Goal: Task Accomplishment & Management: Complete application form

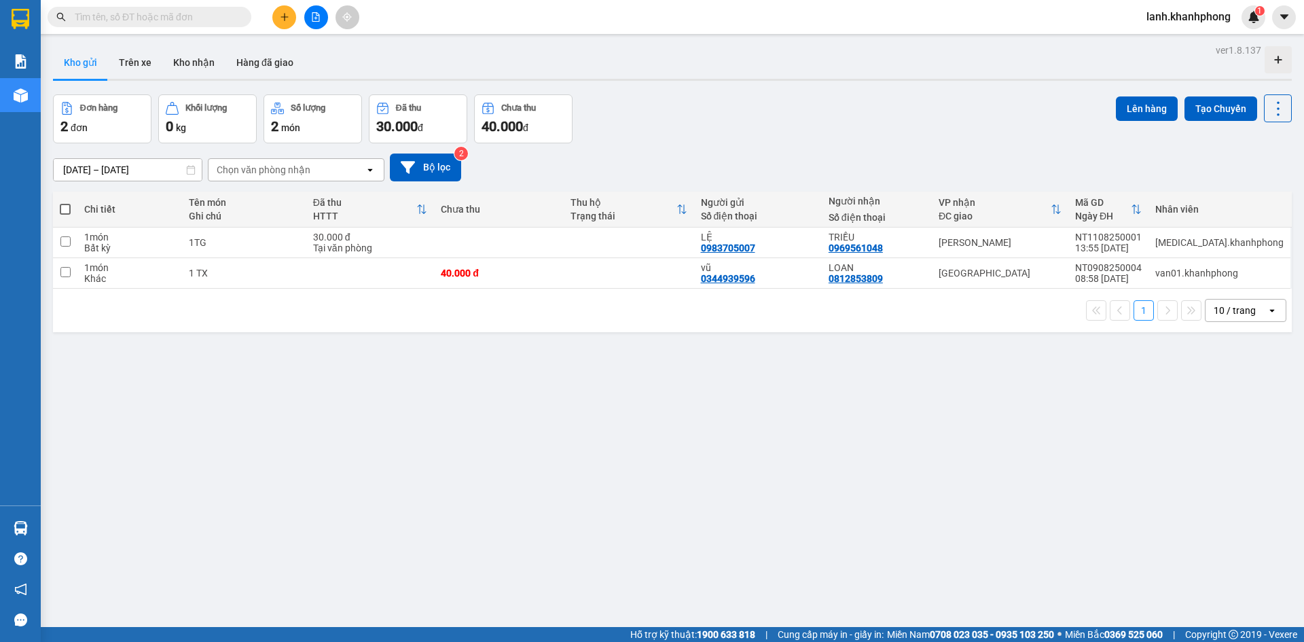
click at [293, 18] on button at bounding box center [284, 17] width 24 height 24
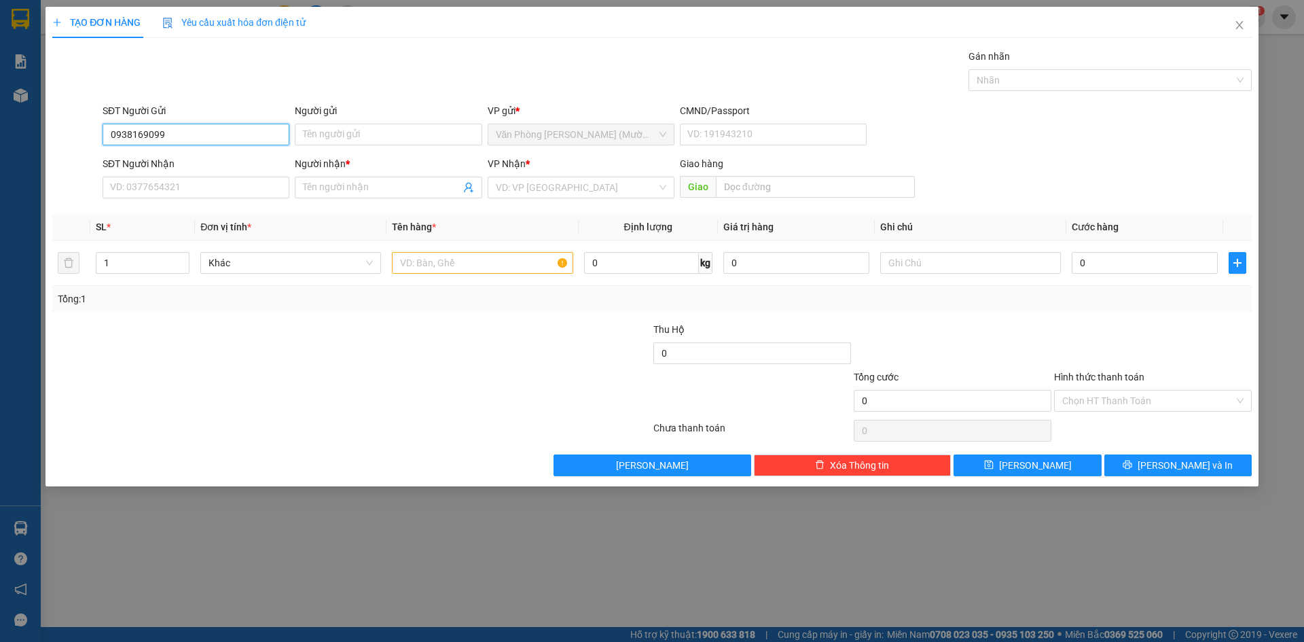
click at [206, 140] on input "0938169099" at bounding box center [196, 135] width 187 height 22
click at [206, 138] on input "0938169099" at bounding box center [196, 135] width 187 height 22
type input "0938169099"
click at [147, 183] on input "SĐT Người Nhận" at bounding box center [196, 188] width 187 height 22
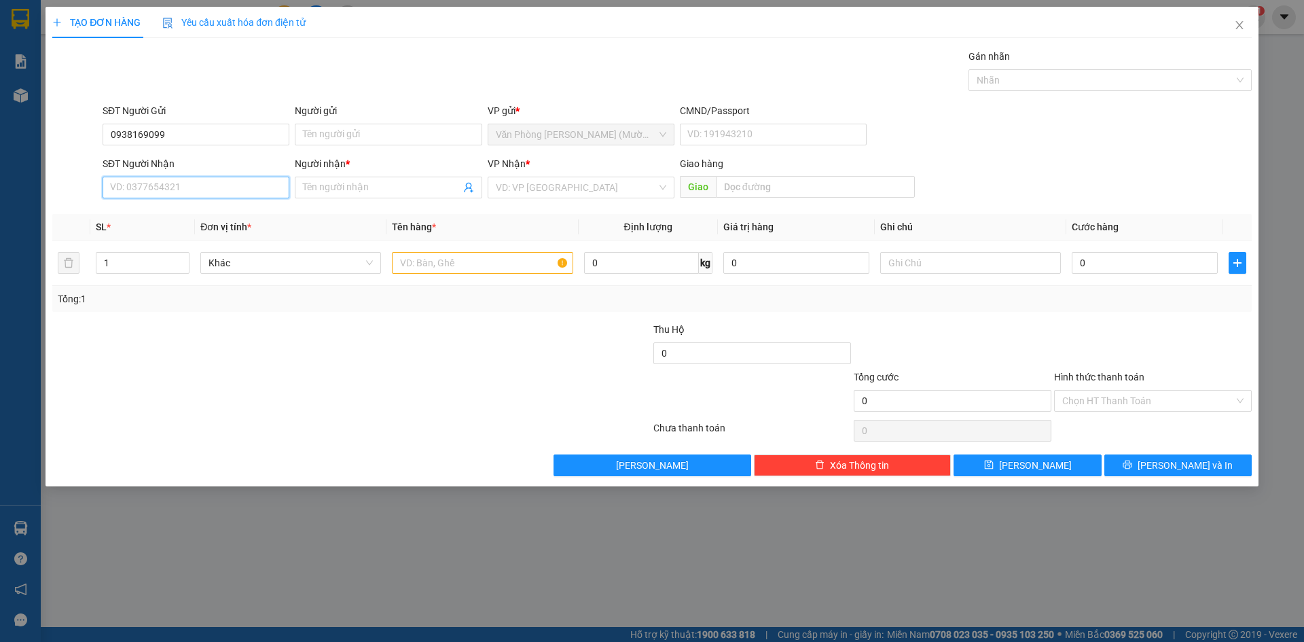
paste input "0938169099"
type input "0938169099"
click at [148, 136] on input "0938169099" at bounding box center [196, 135] width 187 height 22
type input "0938163099"
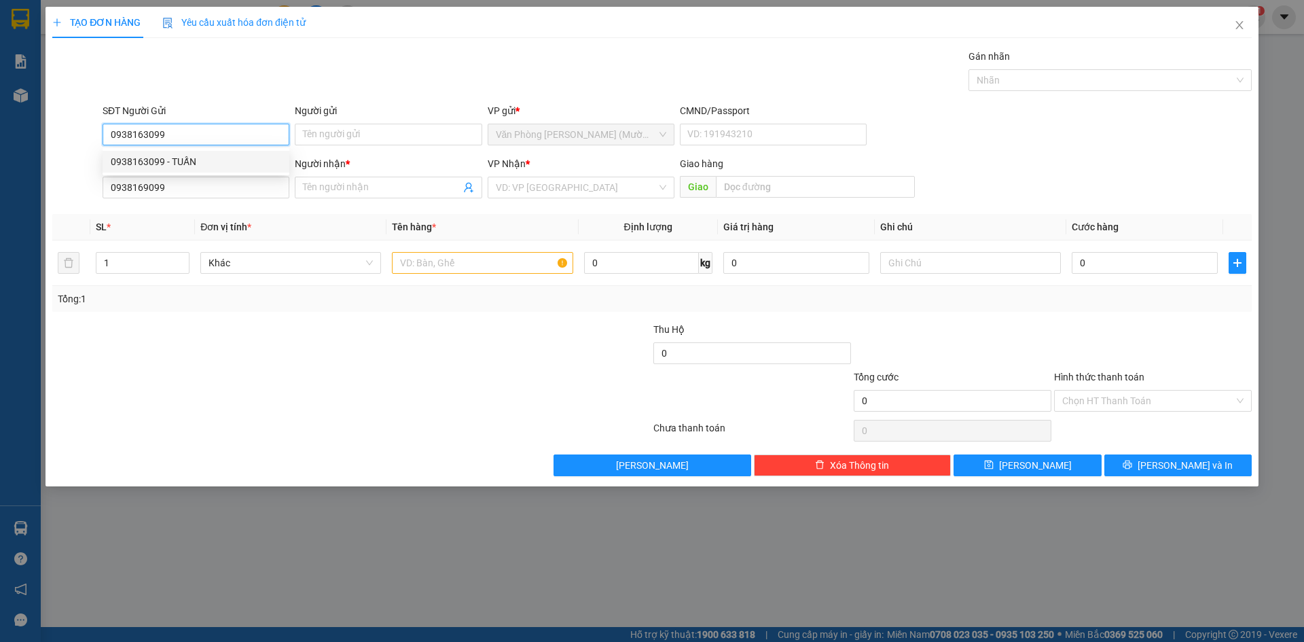
click at [189, 160] on div "0938163099 - TUẤN" at bounding box center [196, 161] width 170 height 15
type input "TUẤN"
type input "0938163099"
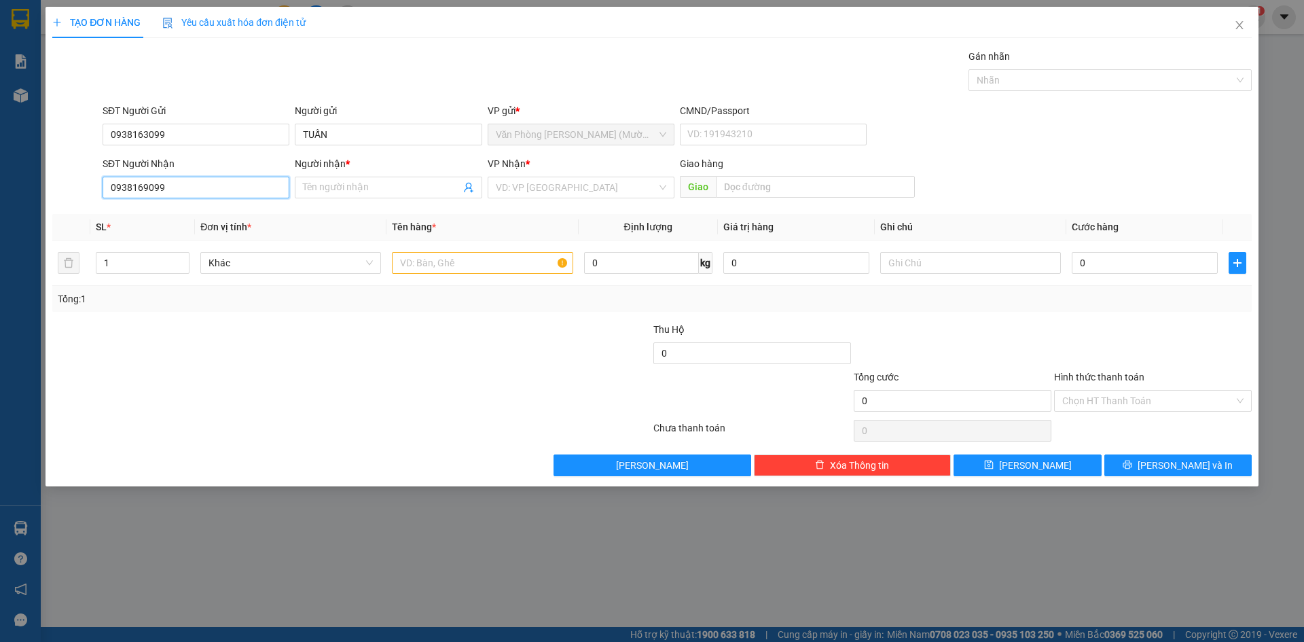
drag, startPoint x: 143, startPoint y: 190, endPoint x: 154, endPoint y: 182, distance: 13.6
click at [146, 189] on input "0938169099" at bounding box center [196, 188] width 187 height 22
type input "0938163099"
click at [213, 212] on div "0938163099 - TUẤN" at bounding box center [196, 214] width 170 height 15
type input "TUẤN"
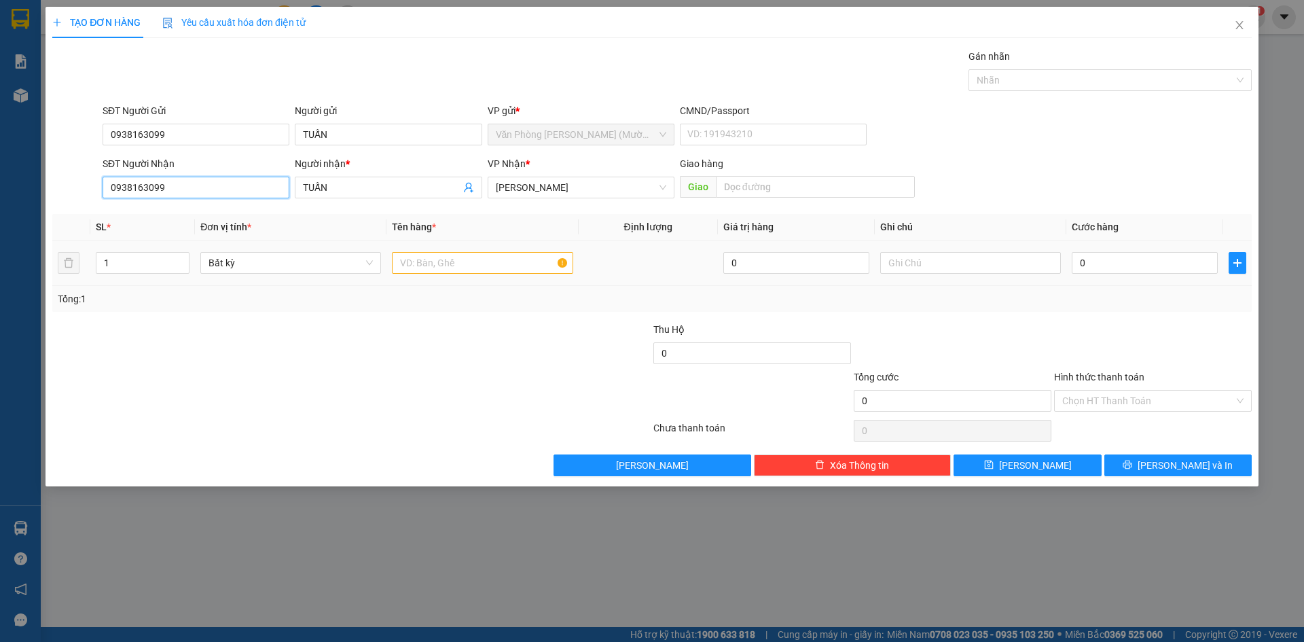
type input "0938163099"
click at [454, 265] on input "text" at bounding box center [482, 263] width 181 height 22
type input "1 KIỆN"
click at [1107, 260] on input "0" at bounding box center [1144, 263] width 146 height 22
type input "2"
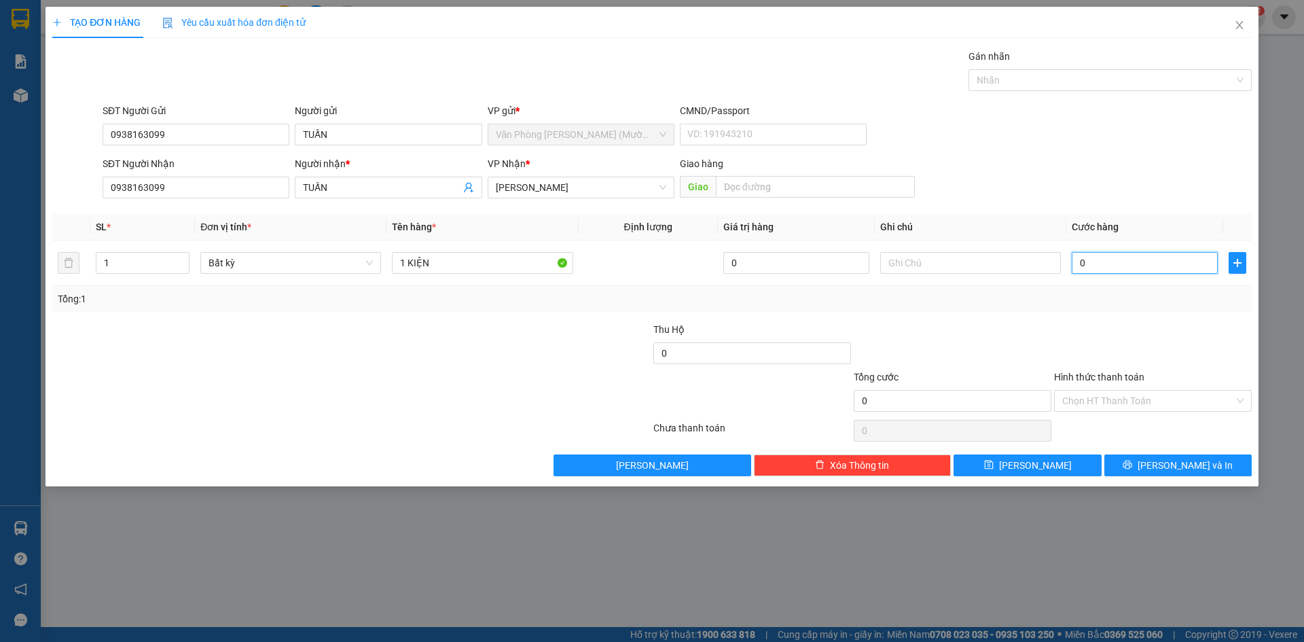
type input "2"
type input "20"
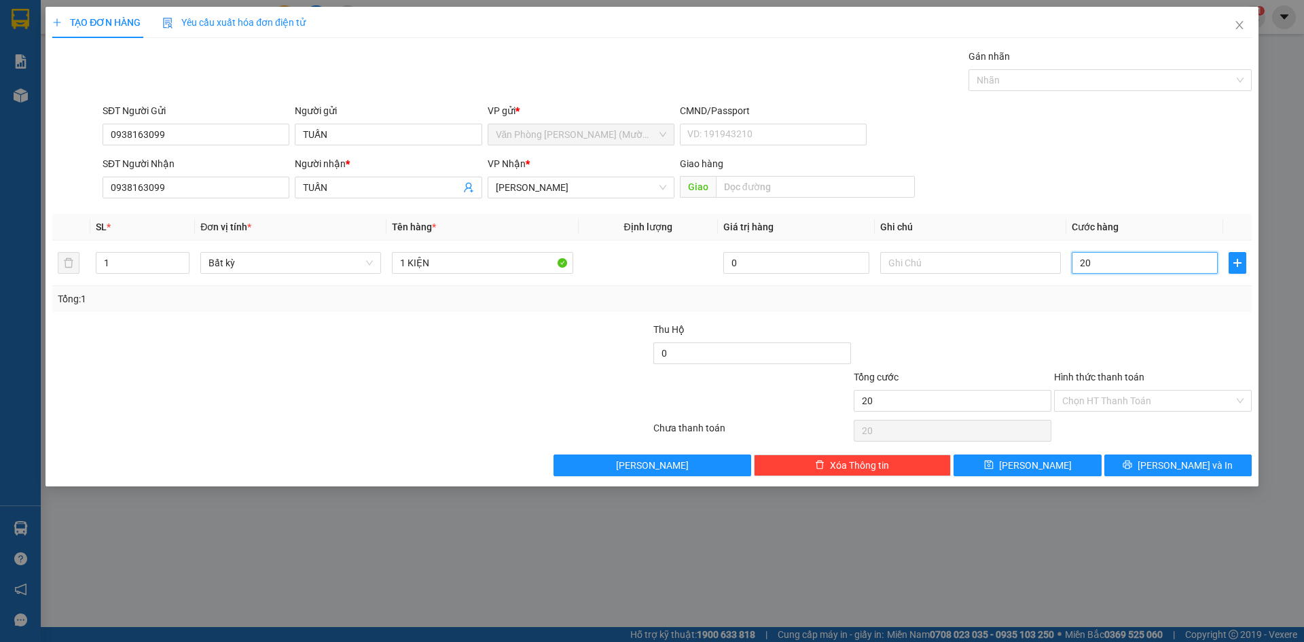
type input "200"
type input "2.000"
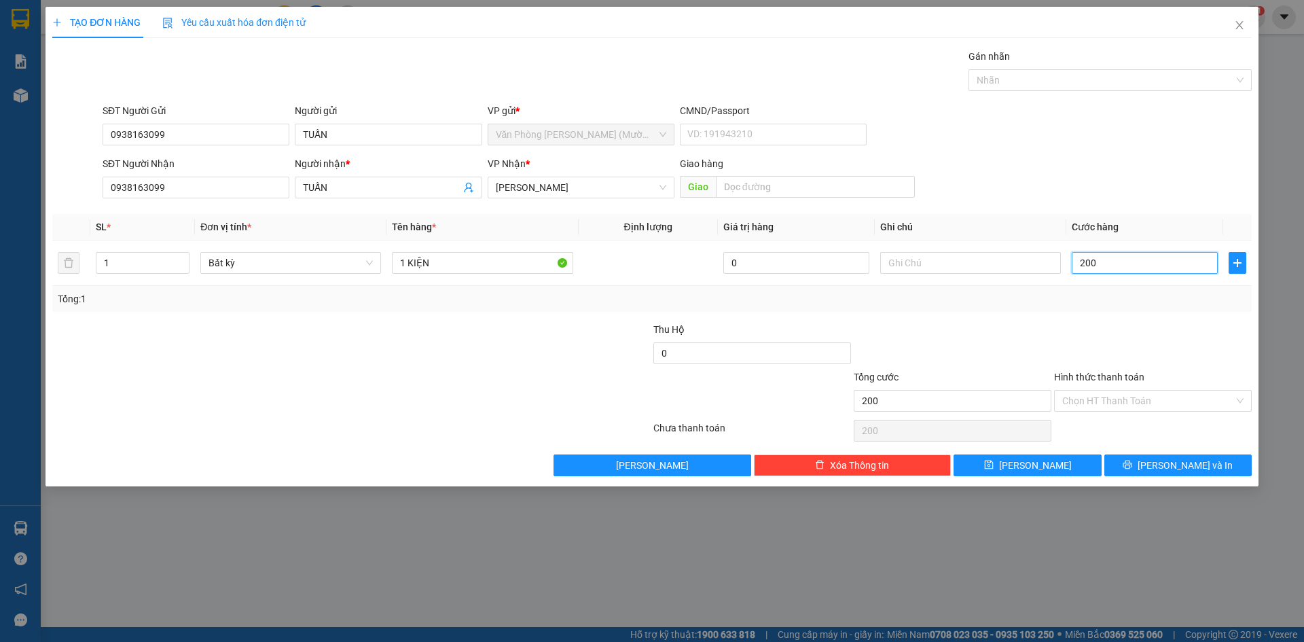
type input "2.000"
type input "20.000"
click at [1126, 262] on input "20.000" at bounding box center [1144, 263] width 146 height 22
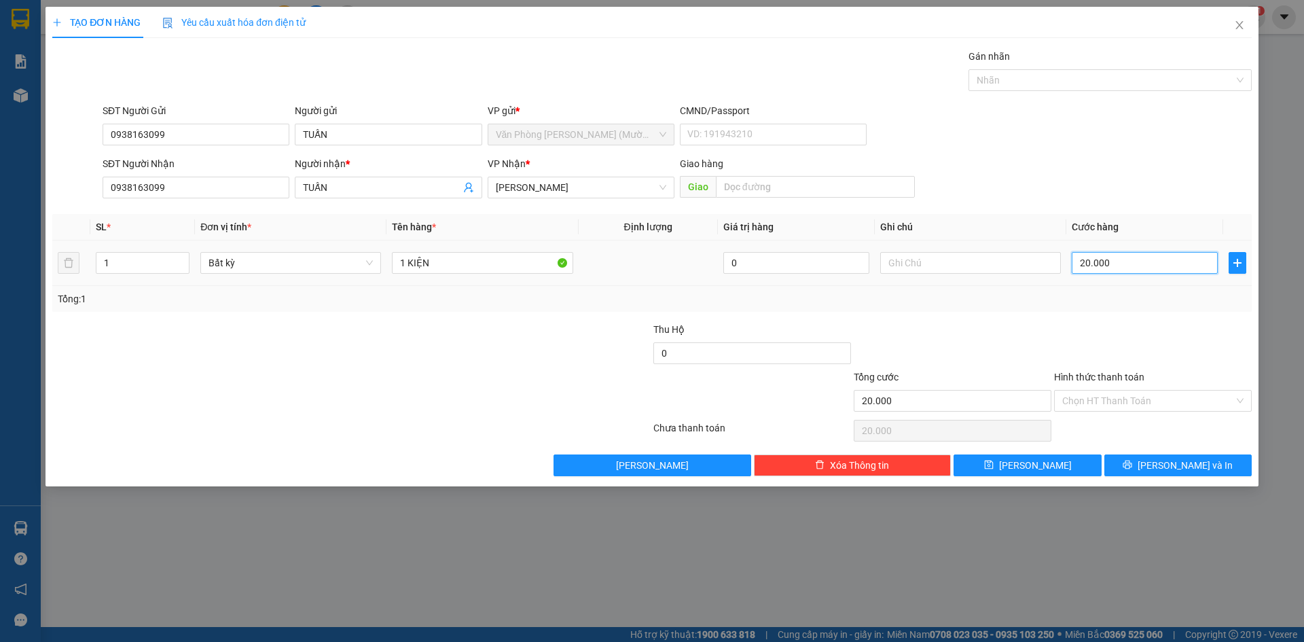
click at [1126, 262] on input "20.000" at bounding box center [1144, 263] width 146 height 22
type input "3"
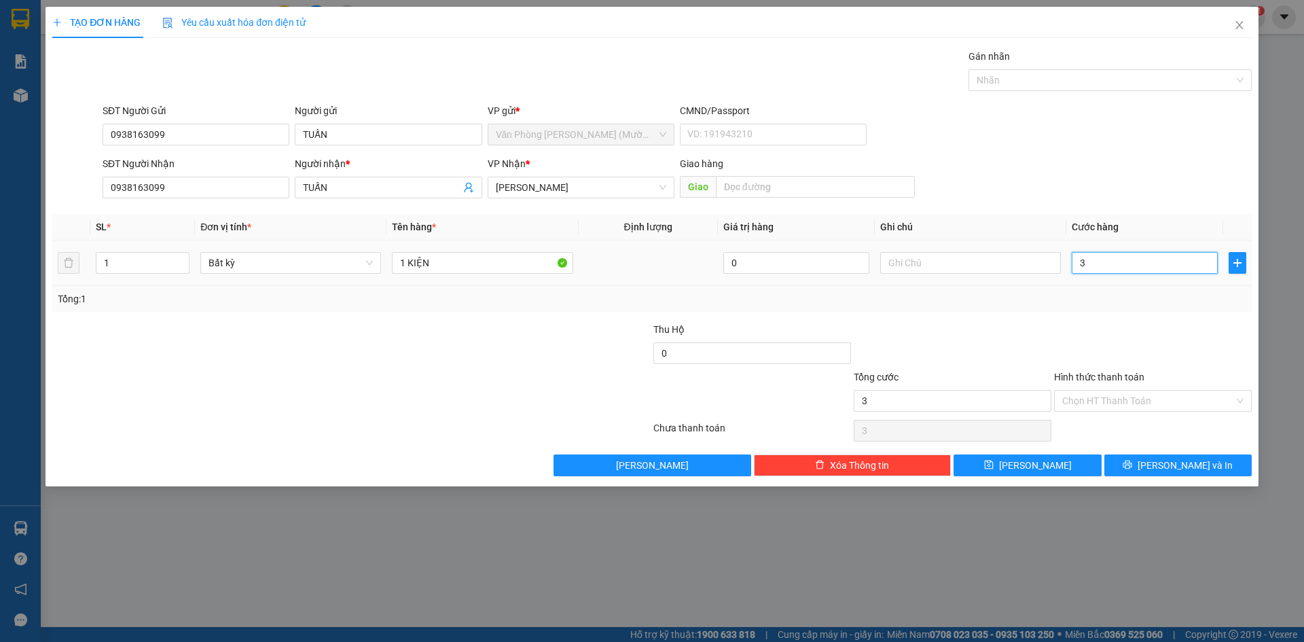
type input "30"
type input "300"
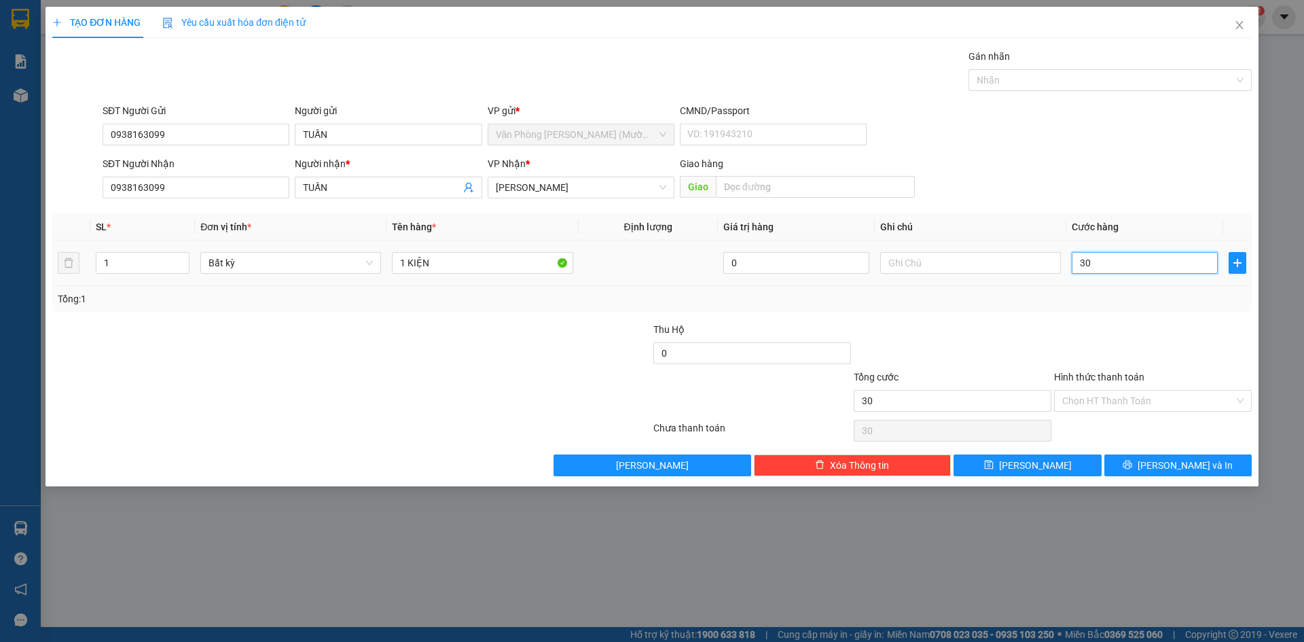
type input "300"
type input "3.000"
type input "30.000"
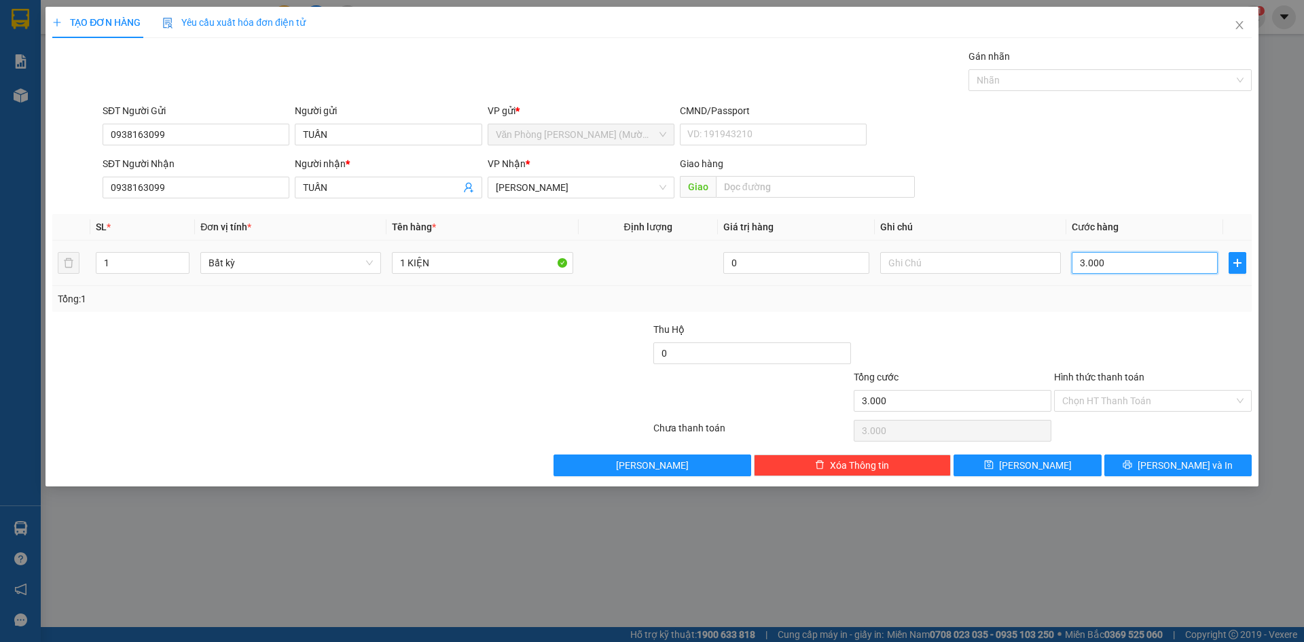
type input "30.000"
click at [1135, 326] on div at bounding box center [1152, 346] width 200 height 48
click at [1166, 466] on span "[PERSON_NAME] và In" at bounding box center [1184, 465] width 95 height 15
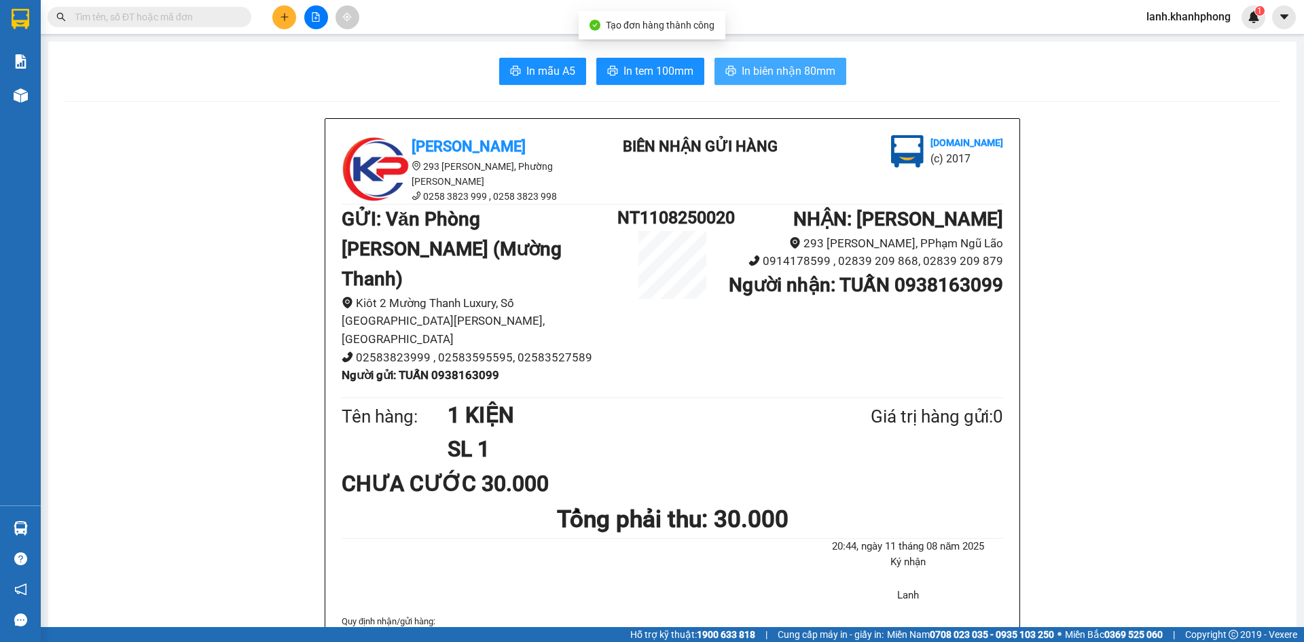
click at [808, 64] on span "In biên nhận 80mm" at bounding box center [788, 70] width 94 height 17
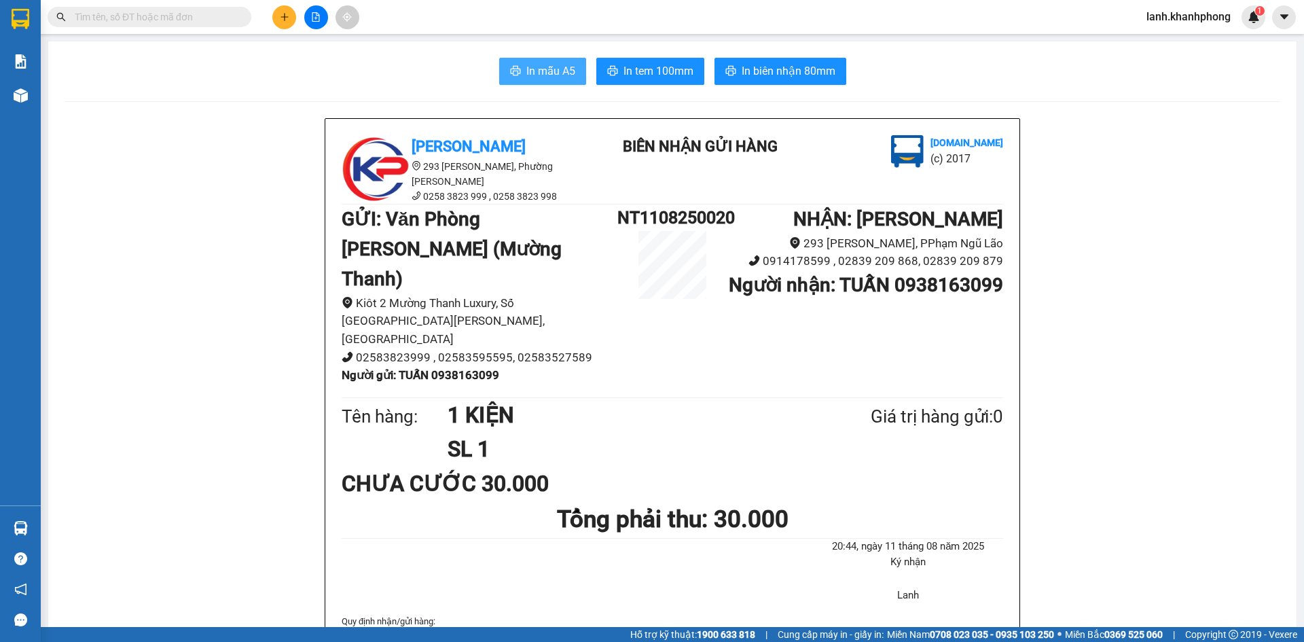
click at [543, 66] on span "In mẫu A5" at bounding box center [550, 70] width 49 height 17
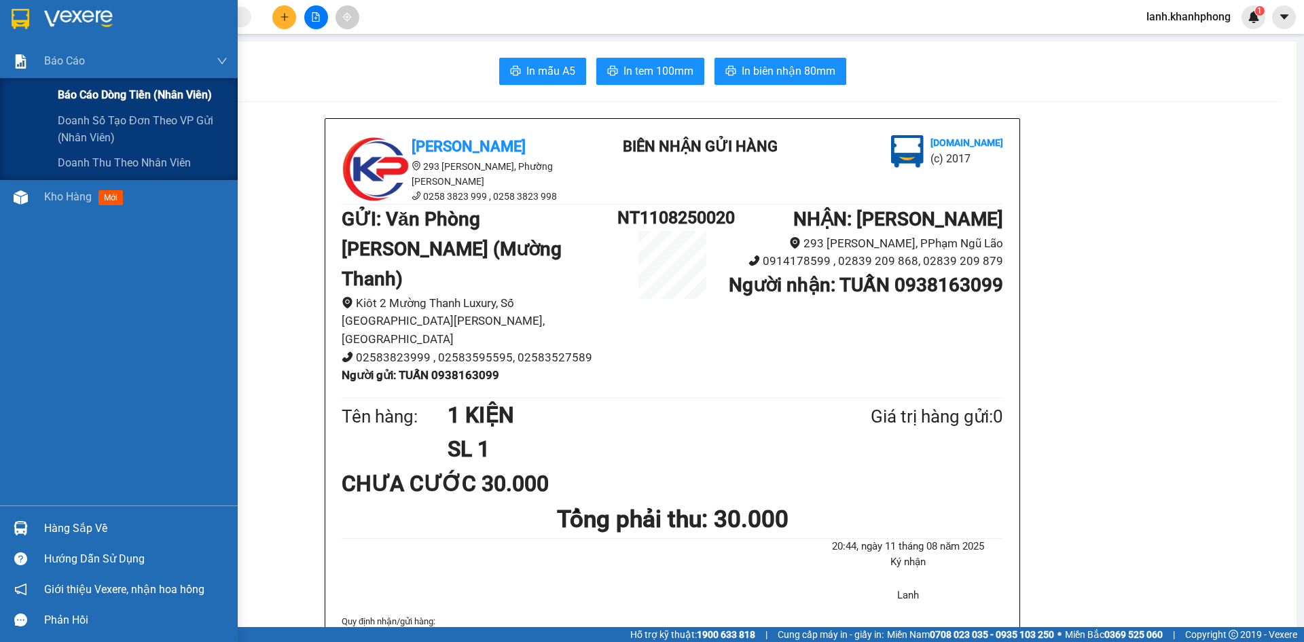
drag, startPoint x: 119, startPoint y: 95, endPoint x: 131, endPoint y: 91, distance: 12.2
click at [126, 95] on span "Báo cáo dòng tiền (nhân viên)" at bounding box center [135, 94] width 154 height 17
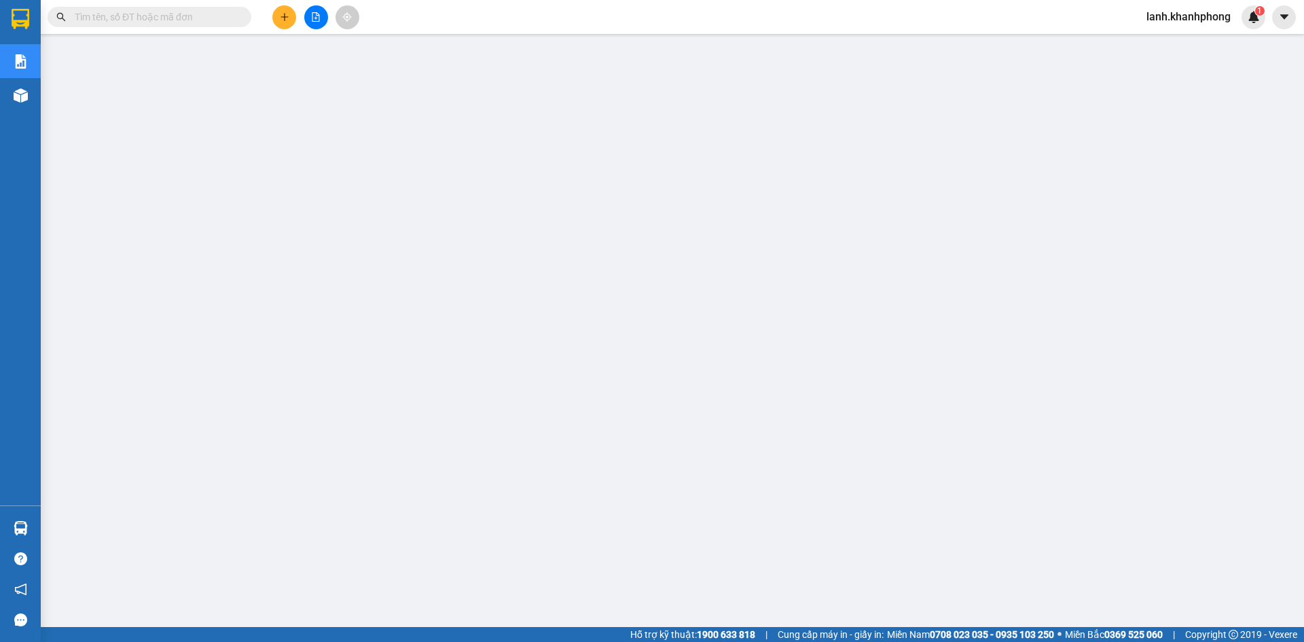
click at [276, 22] on button at bounding box center [284, 17] width 24 height 24
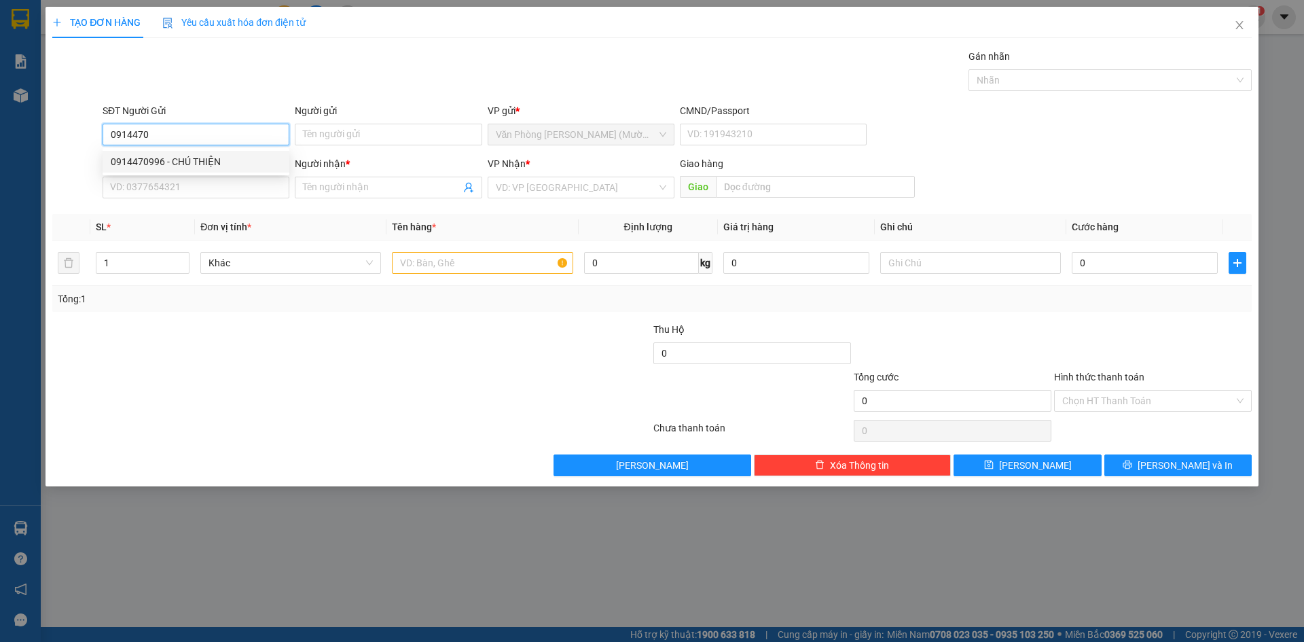
click at [147, 158] on div "0914470996 - CHÚ THIỆN" at bounding box center [196, 161] width 170 height 15
type input "0914470996"
type input "CHÚ THIỆN"
type input "0914470996"
click at [155, 175] on div "SĐT Người Nhận" at bounding box center [196, 166] width 187 height 20
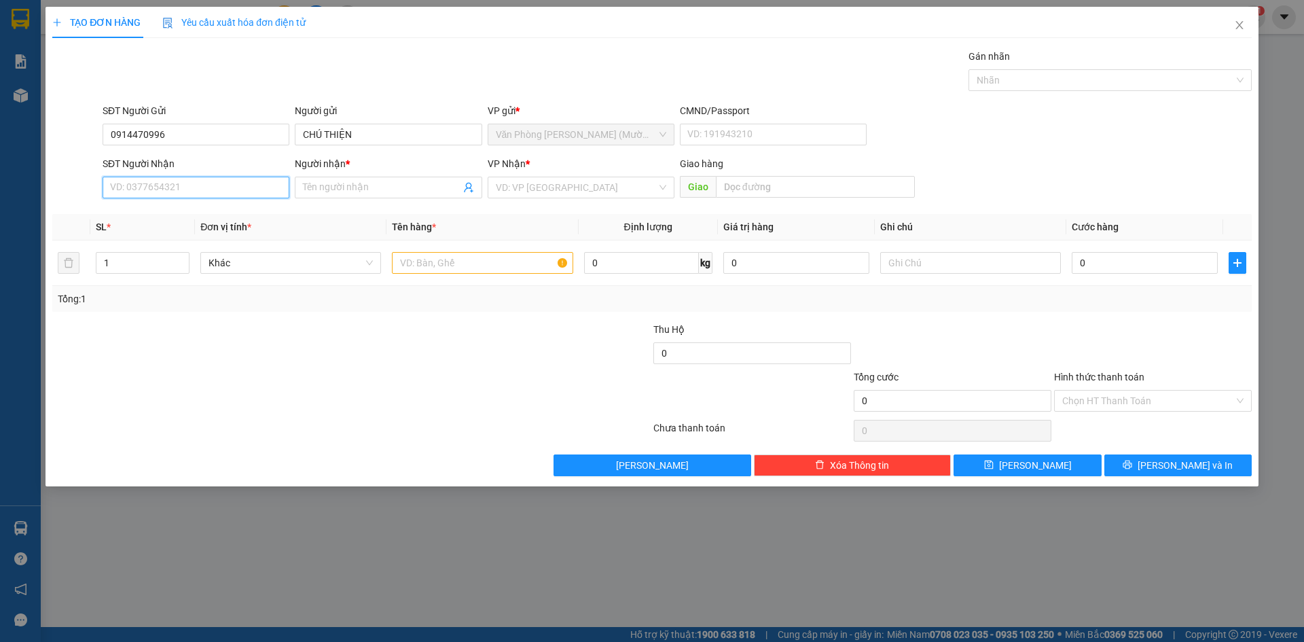
click at [155, 180] on input "SĐT Người Nhận" at bounding box center [196, 188] width 187 height 22
drag, startPoint x: 206, startPoint y: 234, endPoint x: 210, endPoint y: 227, distance: 7.9
click at [206, 234] on div "0949052147 - THẢO" at bounding box center [196, 236] width 170 height 15
type input "0949052147"
type input "THẢO"
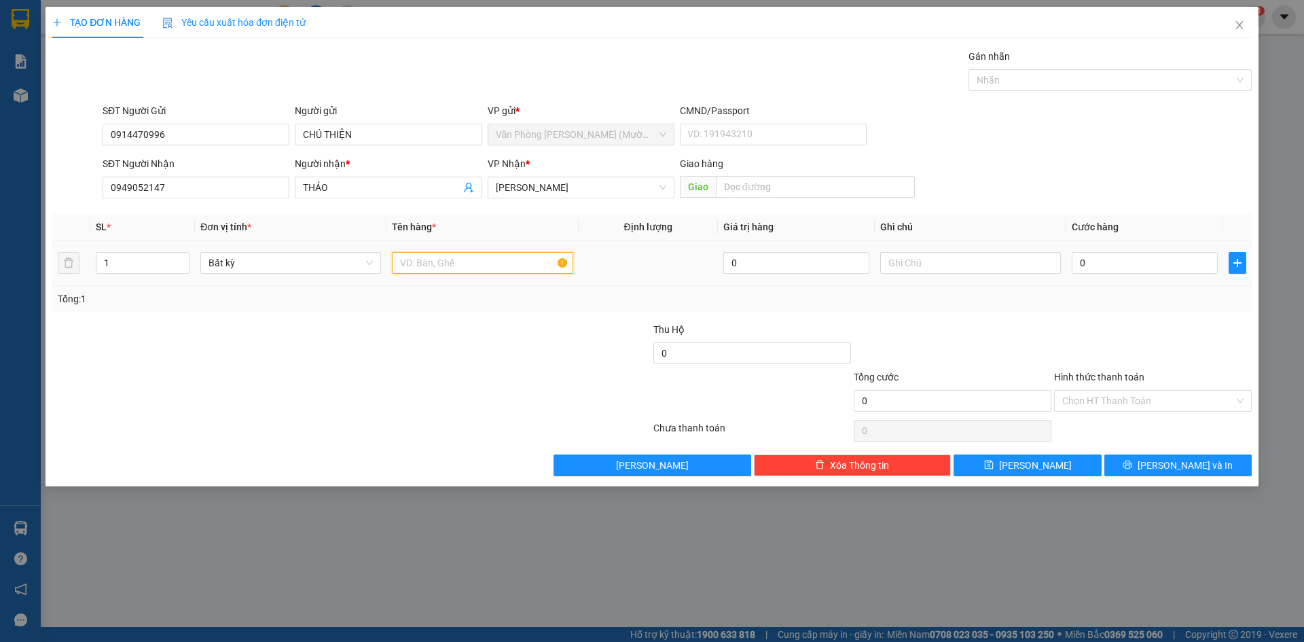
click at [472, 259] on input "text" at bounding box center [482, 263] width 181 height 22
type input "1 KIỆN"
click at [1098, 266] on input "0" at bounding box center [1144, 263] width 146 height 22
type input "4"
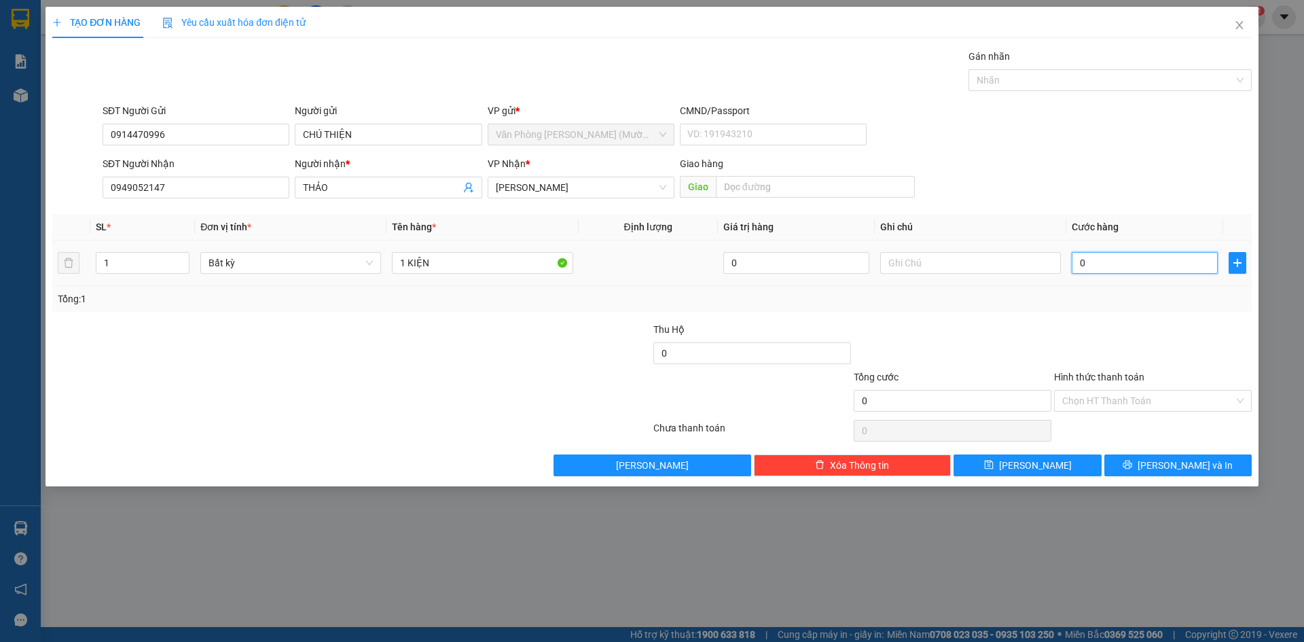
type input "4"
type input "40"
type input "400"
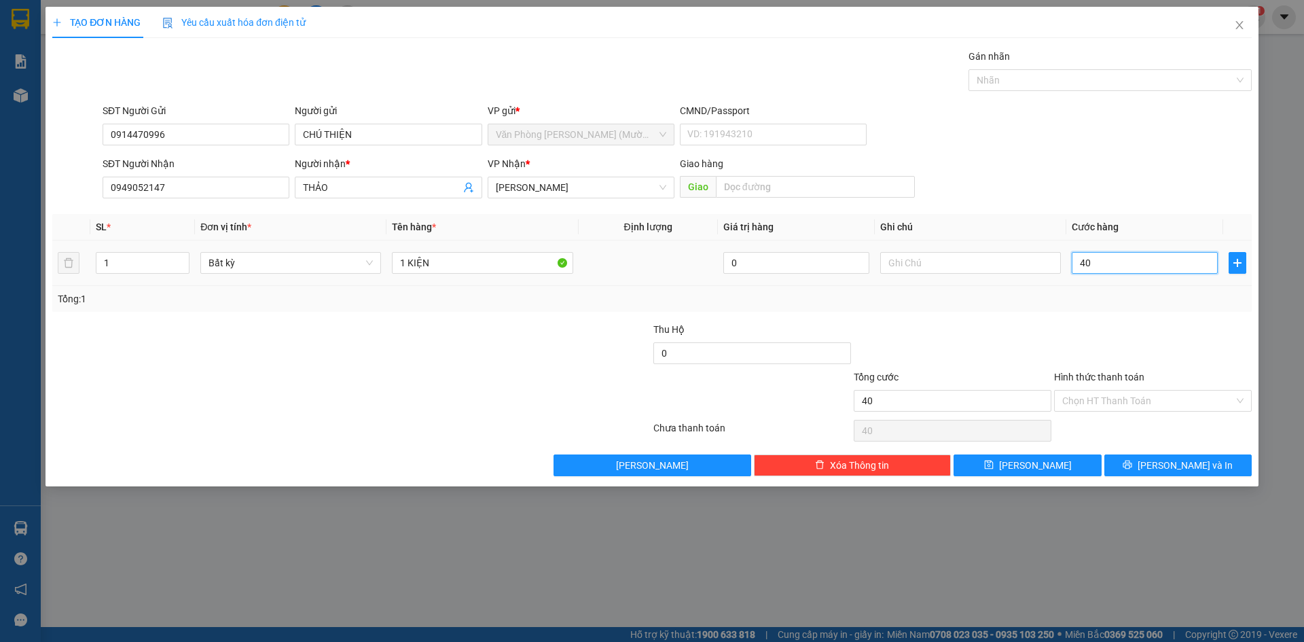
type input "400"
type input "4.000"
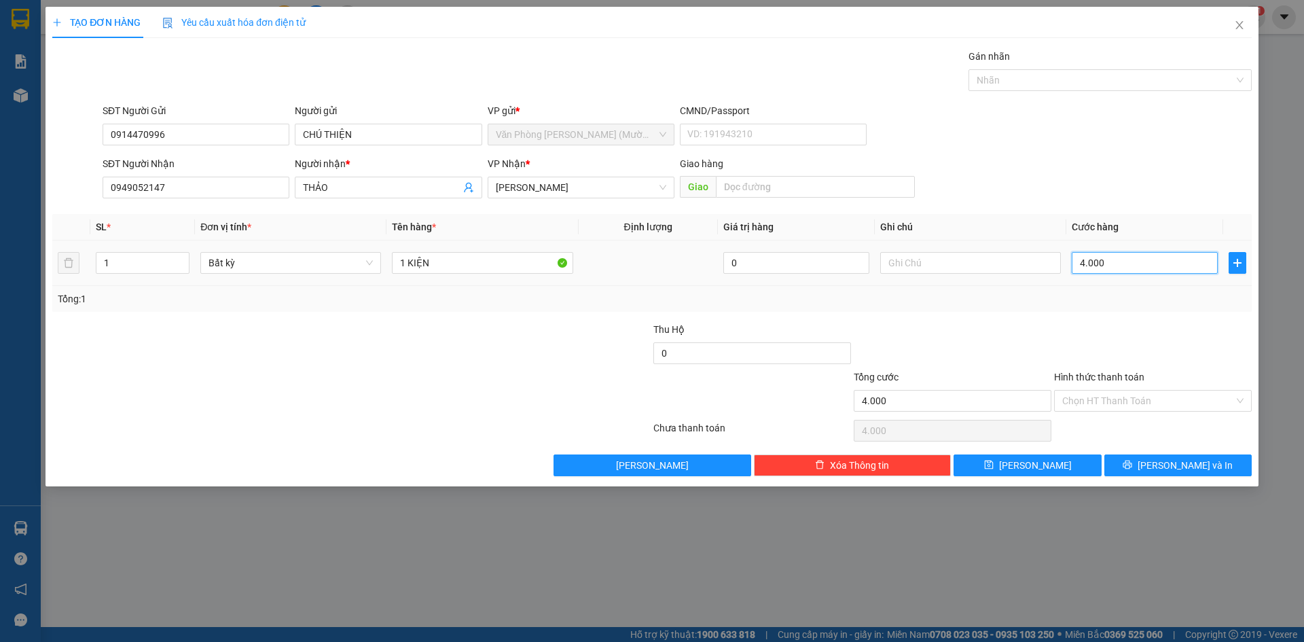
type input "40.000"
click at [1105, 396] on input "Hình thức thanh toán" at bounding box center [1148, 400] width 172 height 20
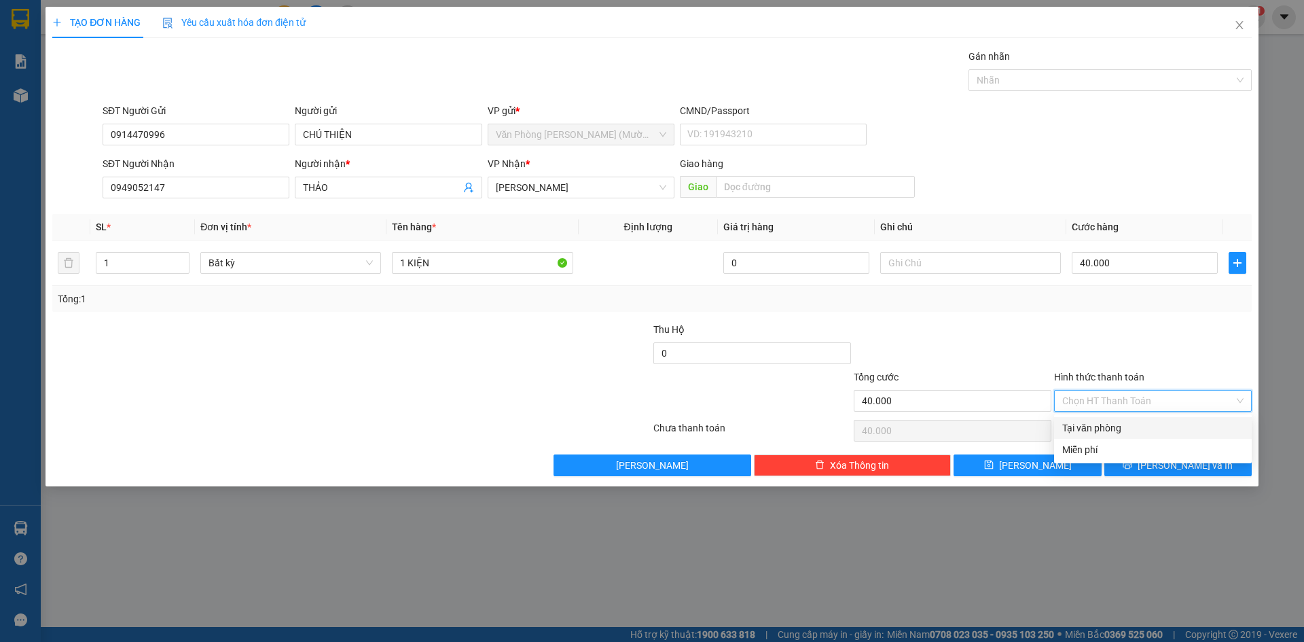
click at [1109, 436] on div "Tại văn phòng" at bounding box center [1153, 428] width 198 height 22
type input "0"
click at [1137, 470] on button "[PERSON_NAME] và In" at bounding box center [1177, 465] width 147 height 22
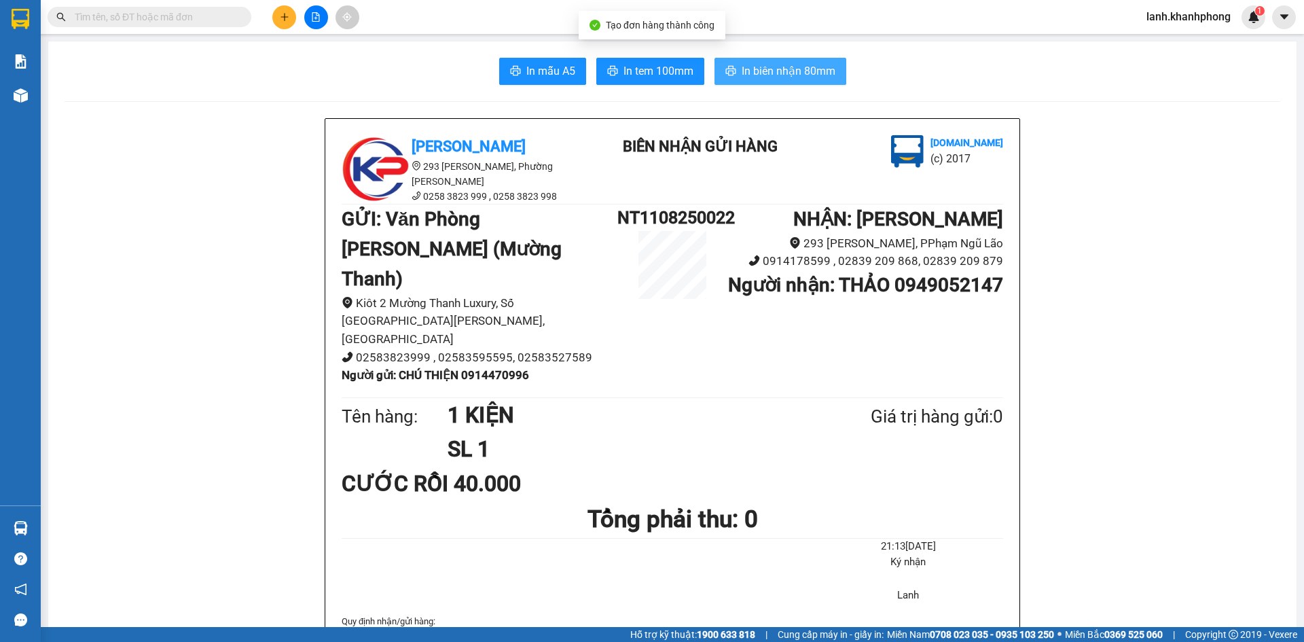
click at [746, 71] on span "In biên nhận 80mm" at bounding box center [788, 70] width 94 height 17
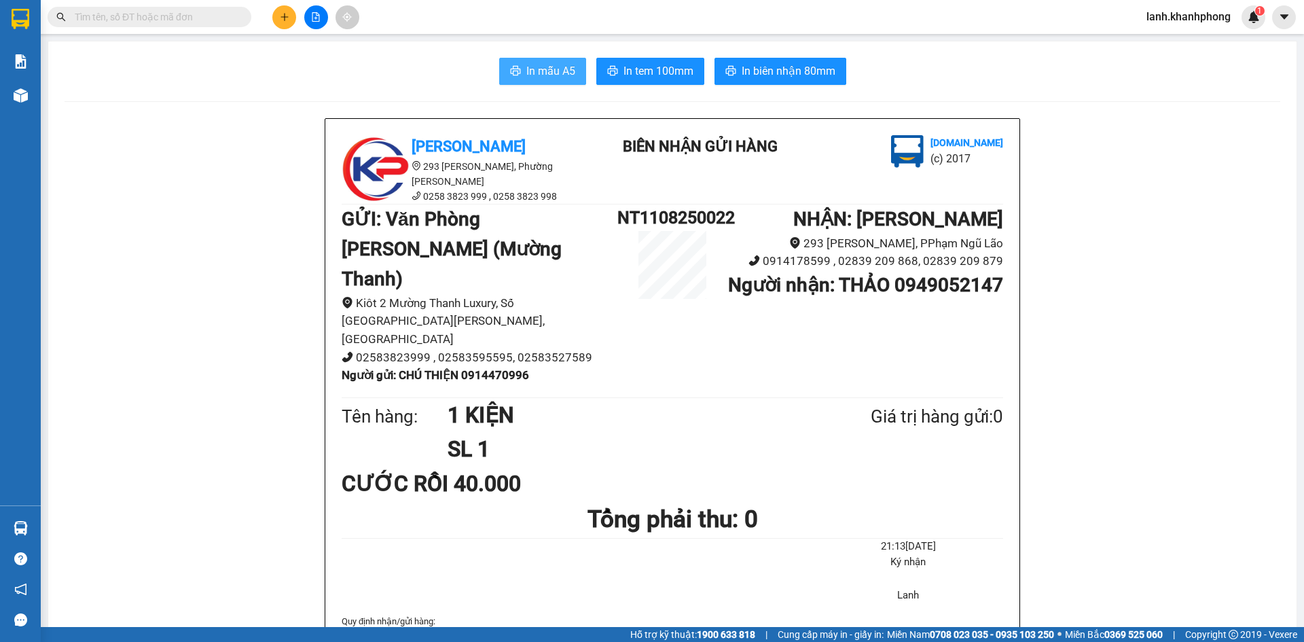
drag, startPoint x: 511, startPoint y: 81, endPoint x: 523, endPoint y: 75, distance: 13.7
click at [511, 81] on button "In mẫu A5" at bounding box center [542, 71] width 87 height 27
